Goal: Information Seeking & Learning: Learn about a topic

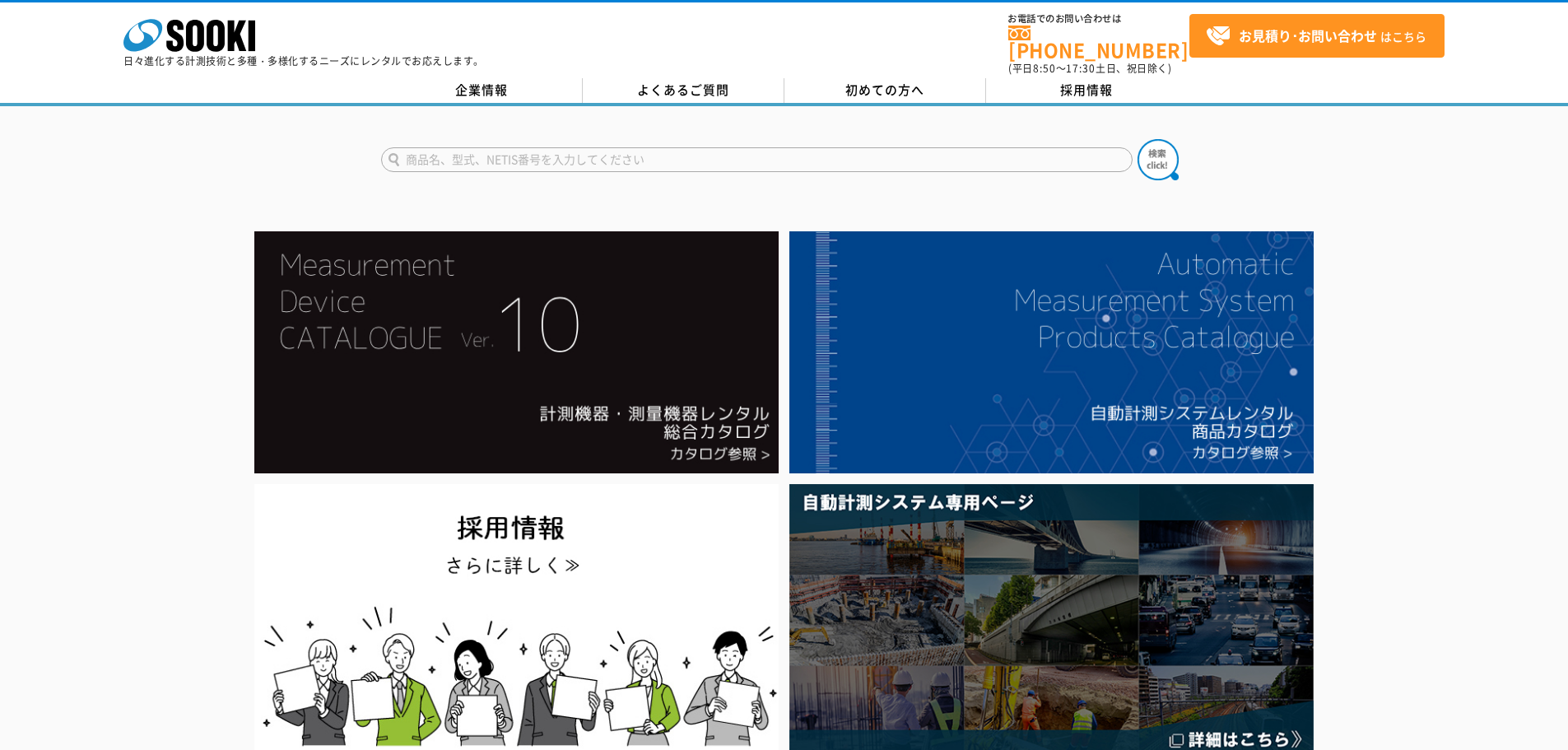
click at [461, 147] on input "text" at bounding box center [757, 160] width 752 height 24
type input "おんどとり"
click at [1138, 139] on button at bounding box center [1159, 160] width 41 height 41
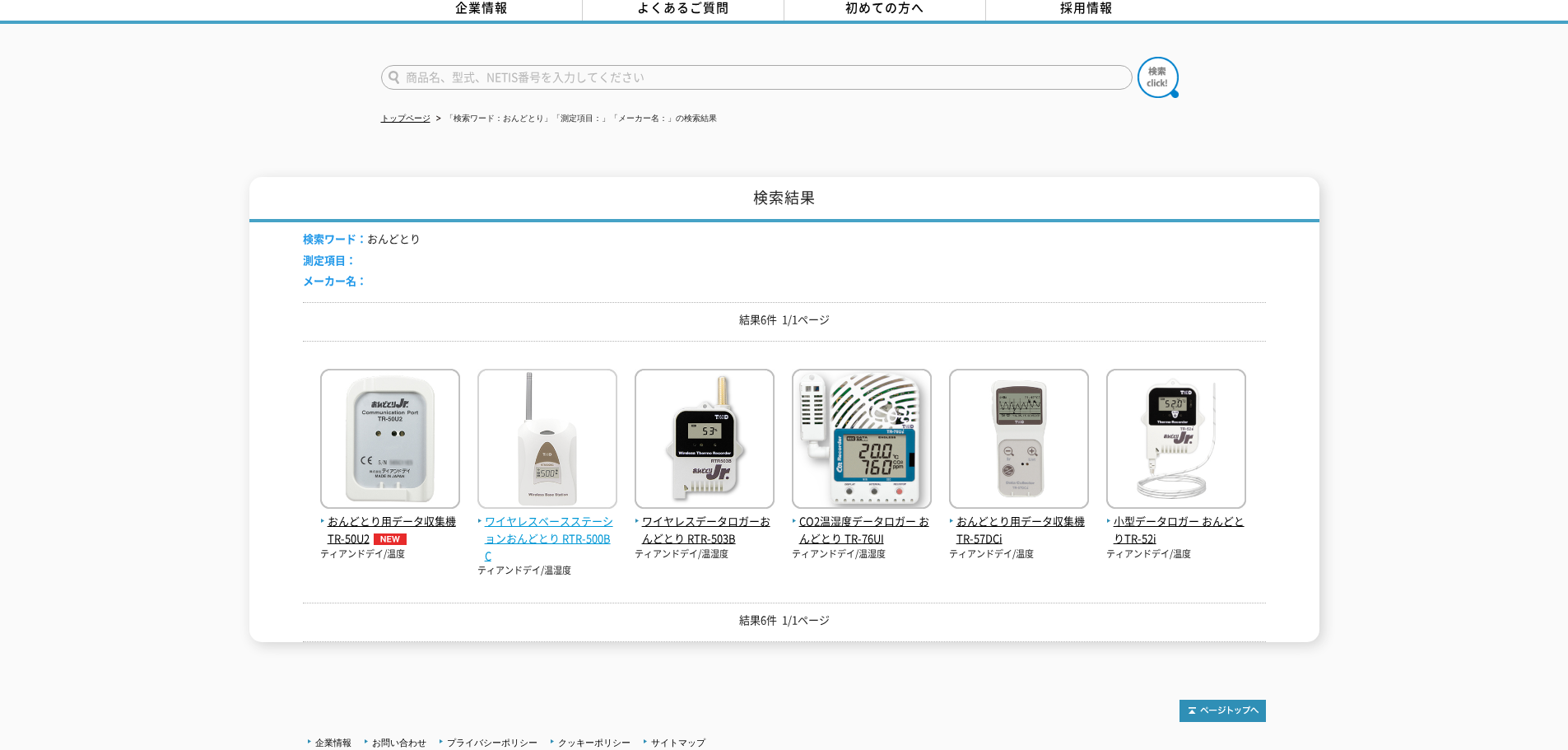
scroll to position [164, 0]
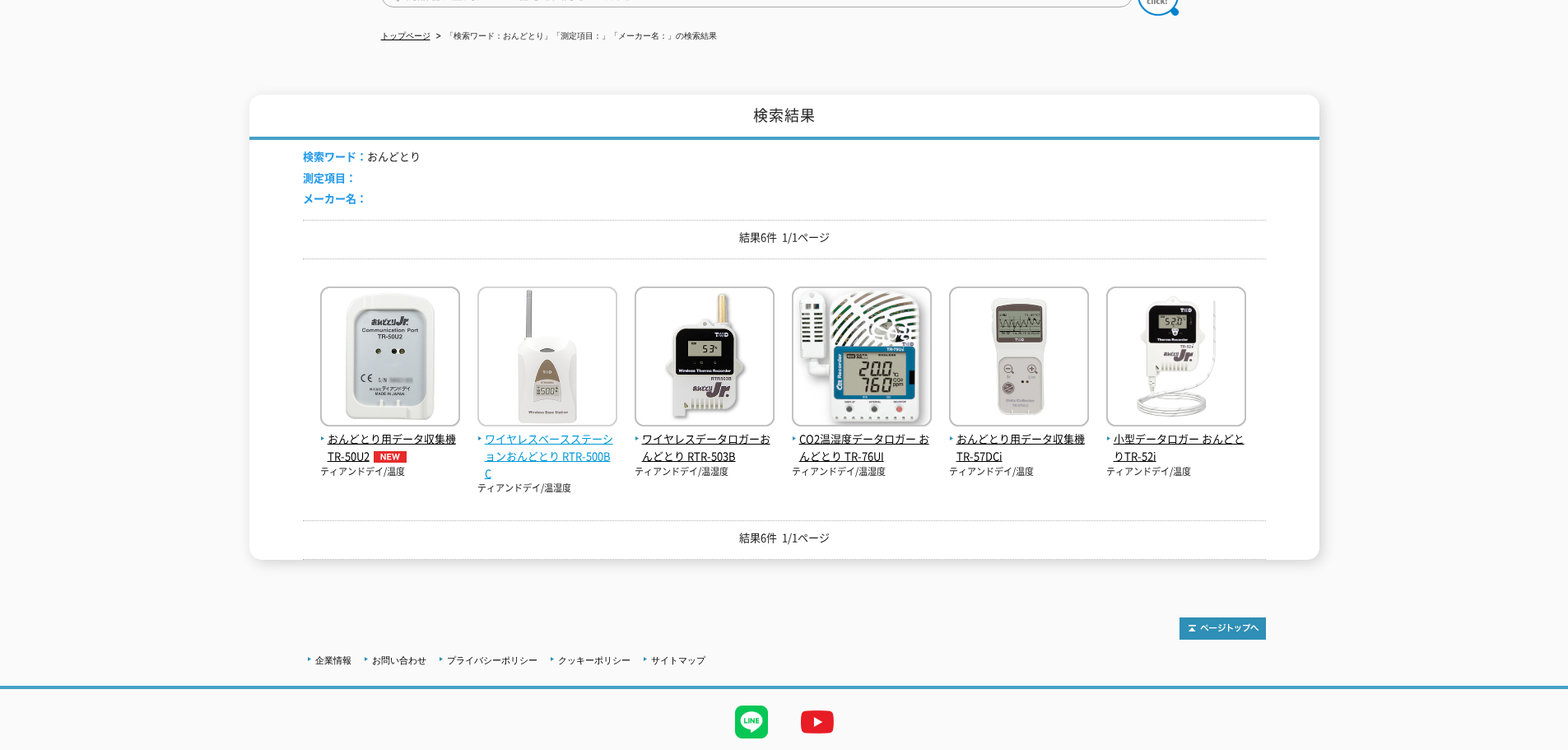
click at [572, 447] on span "ワイヤレスベースステーションおんどとり RTR-500BC" at bounding box center [547, 456] width 140 height 51
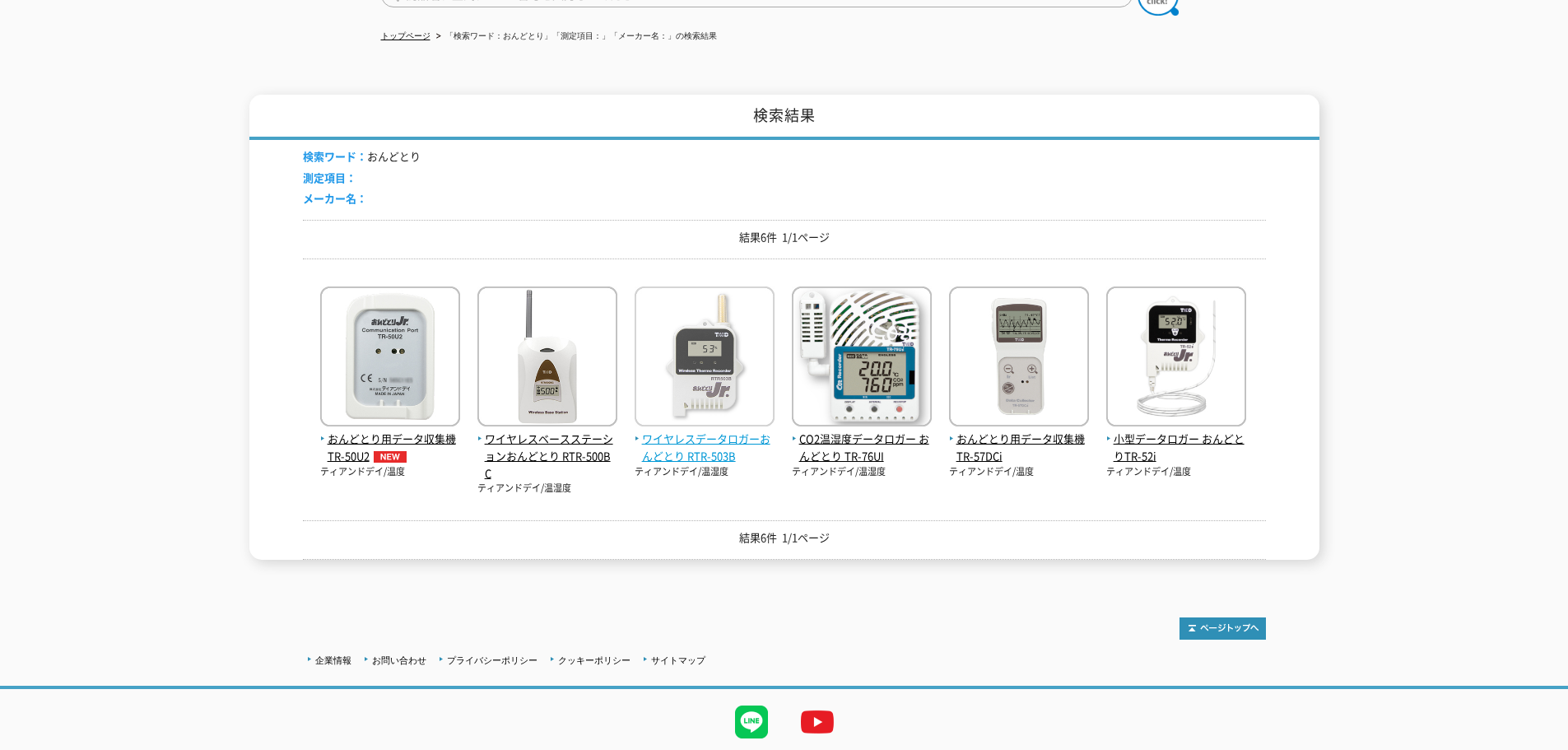
click at [696, 431] on span "ワイヤレスデータロガーおんどとり RTR-503B" at bounding box center [704, 448] width 140 height 35
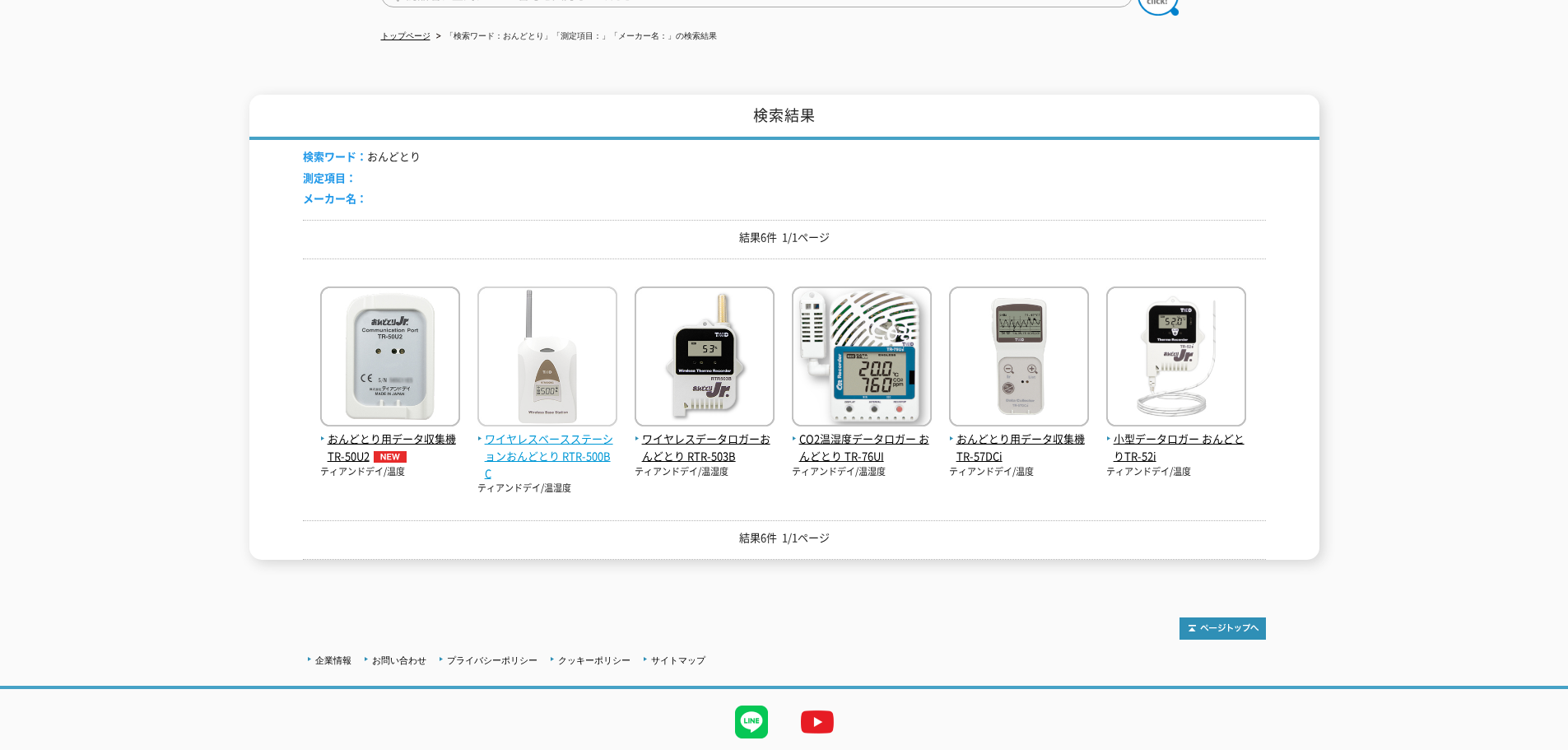
click at [540, 444] on span "ワイヤレスベースステーションおんどとり RTR-500BC" at bounding box center [547, 456] width 140 height 51
click at [538, 441] on span "ワイヤレスベースステーションおんどとり RTR-500BC" at bounding box center [547, 456] width 140 height 51
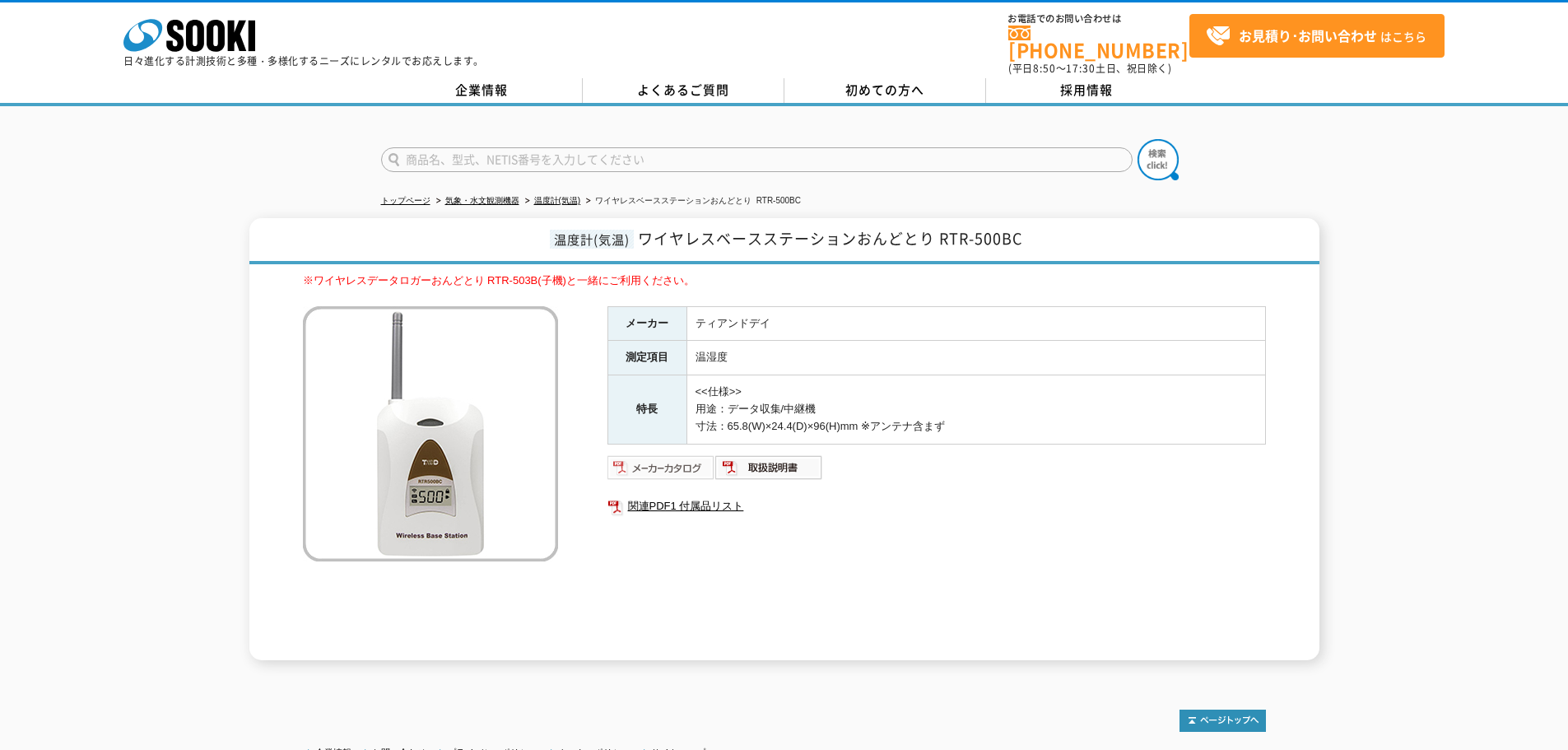
click at [670, 458] on img at bounding box center [661, 467] width 108 height 26
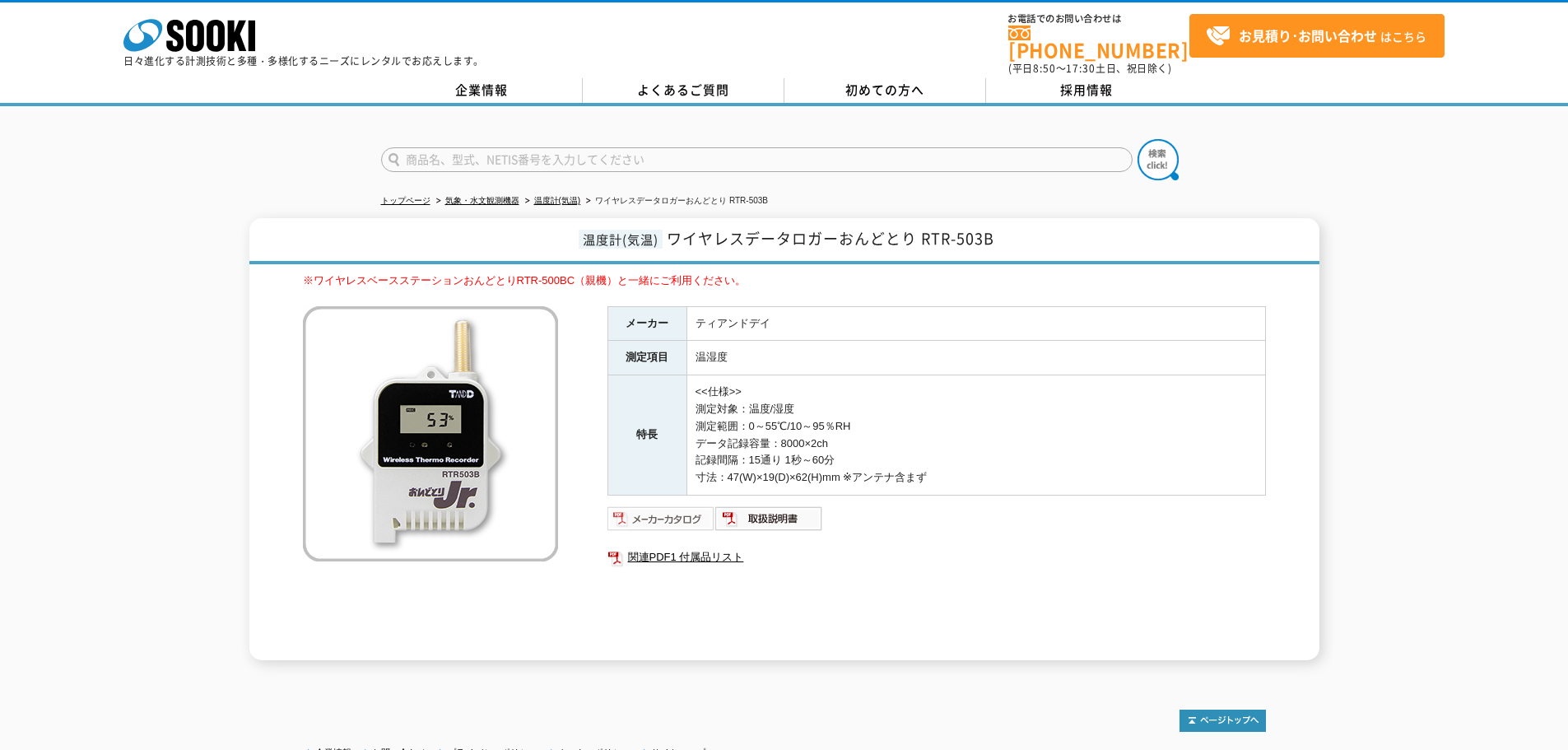
click at [654, 508] on img at bounding box center [661, 518] width 108 height 26
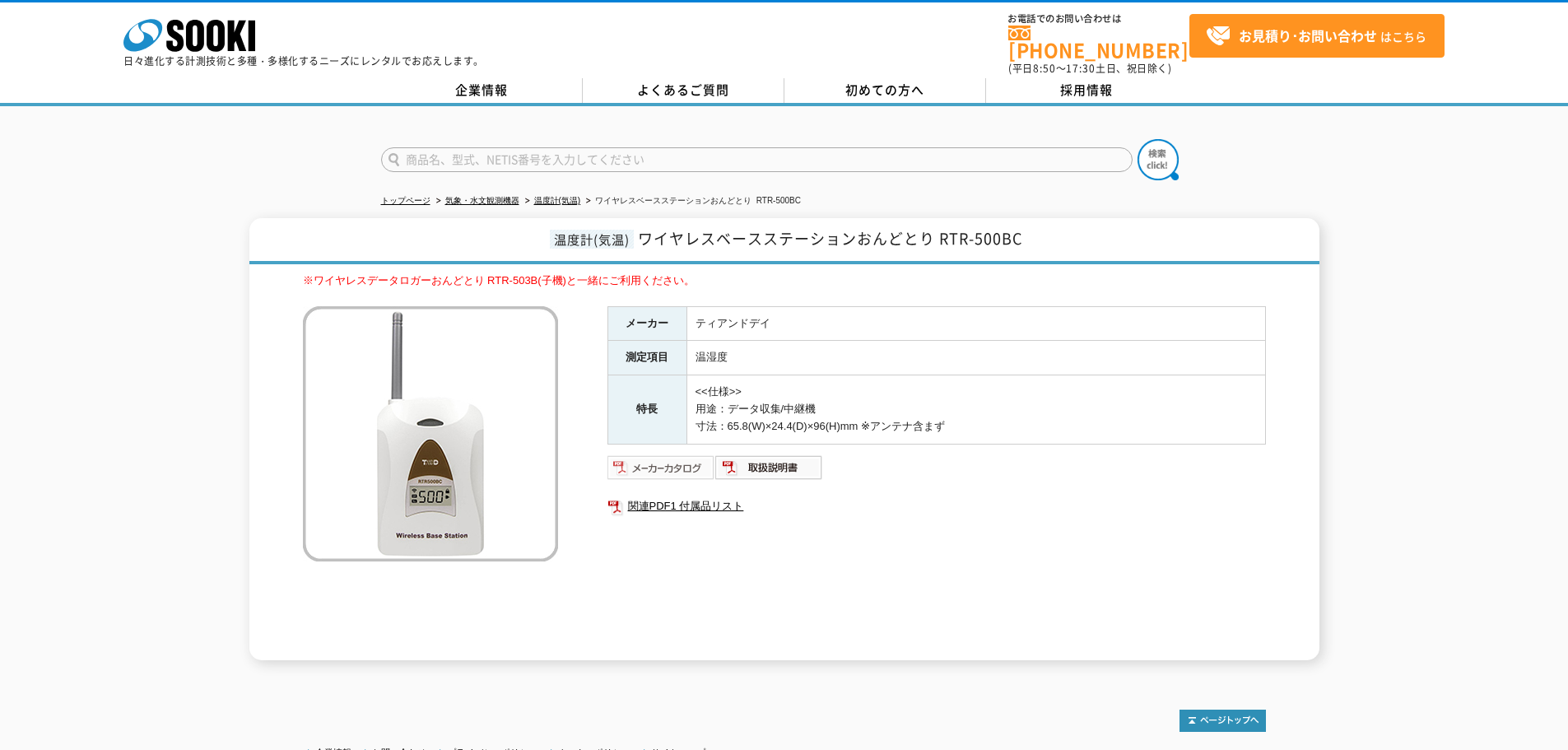
click at [645, 454] on img at bounding box center [661, 467] width 108 height 26
